Goal: Use online tool/utility

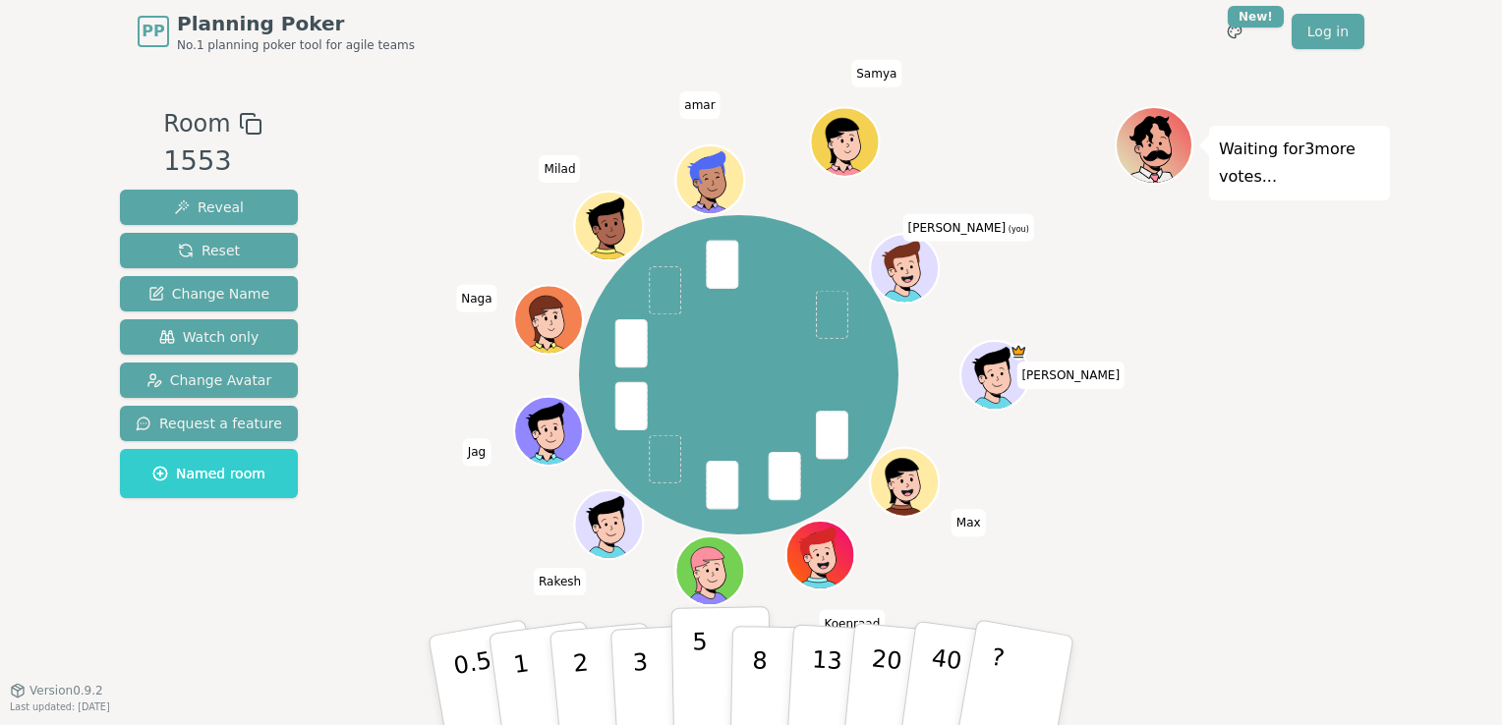
click at [692, 671] on p "5" at bounding box center [700, 681] width 17 height 106
click at [704, 667] on p "5" at bounding box center [700, 681] width 17 height 106
click at [721, 670] on button "5" at bounding box center [721, 680] width 101 height 149
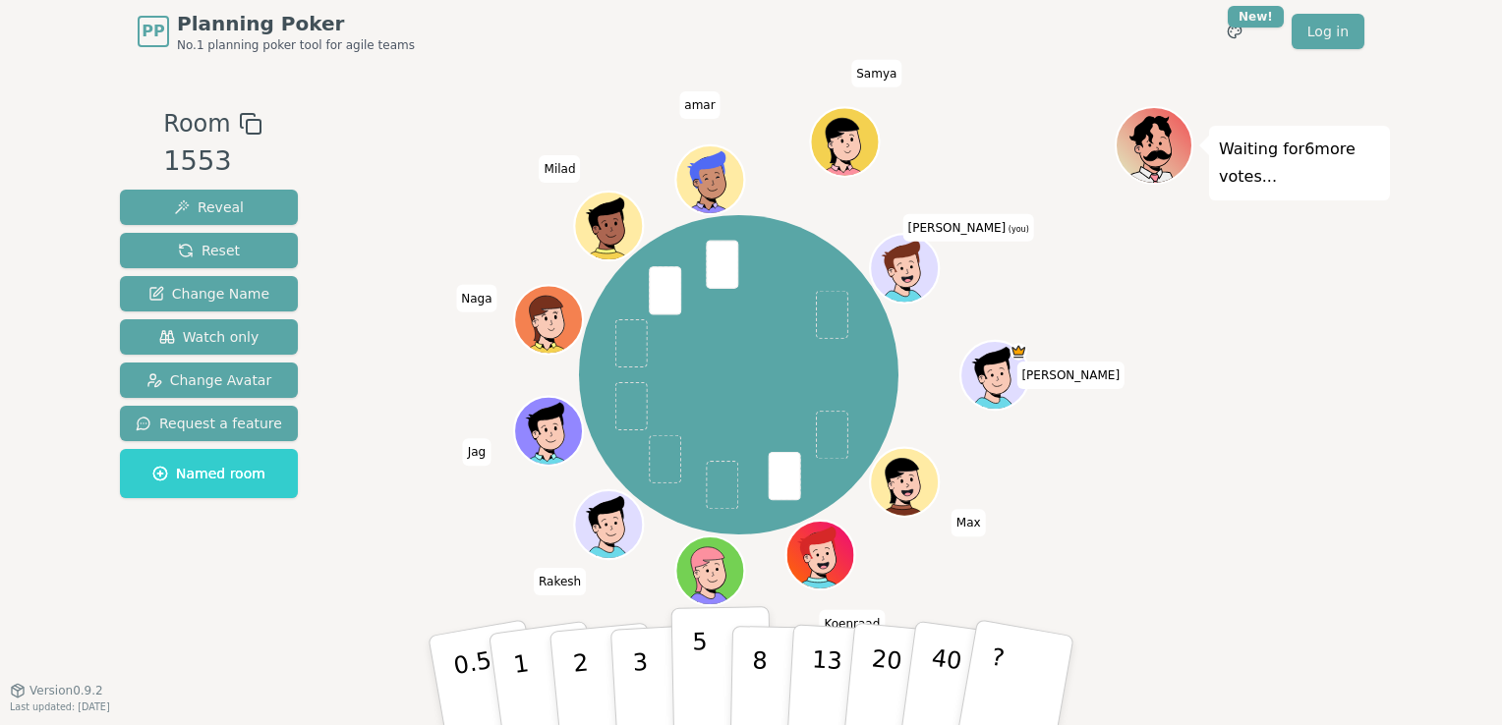
click at [697, 670] on p "5" at bounding box center [700, 681] width 17 height 106
